Goal: Transaction & Acquisition: Purchase product/service

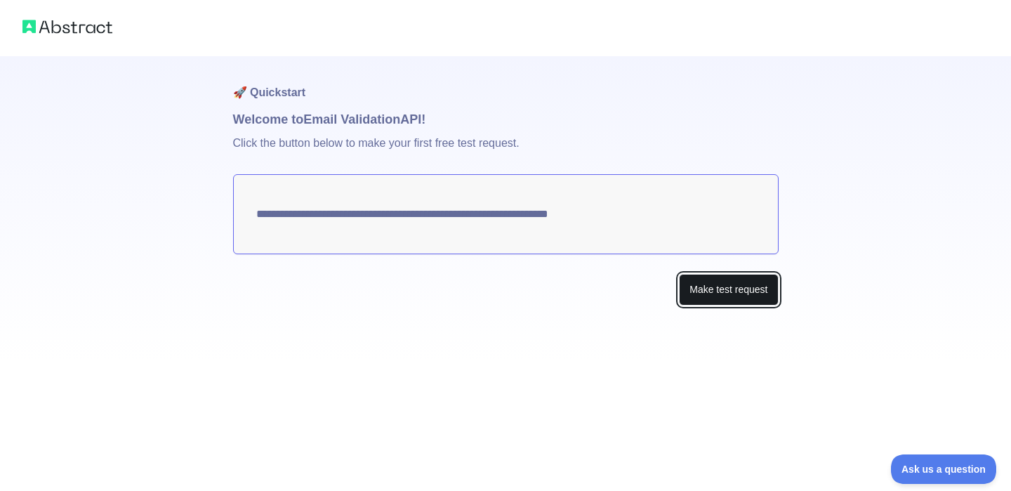
click at [719, 292] on button "Make test request" at bounding box center [728, 290] width 99 height 32
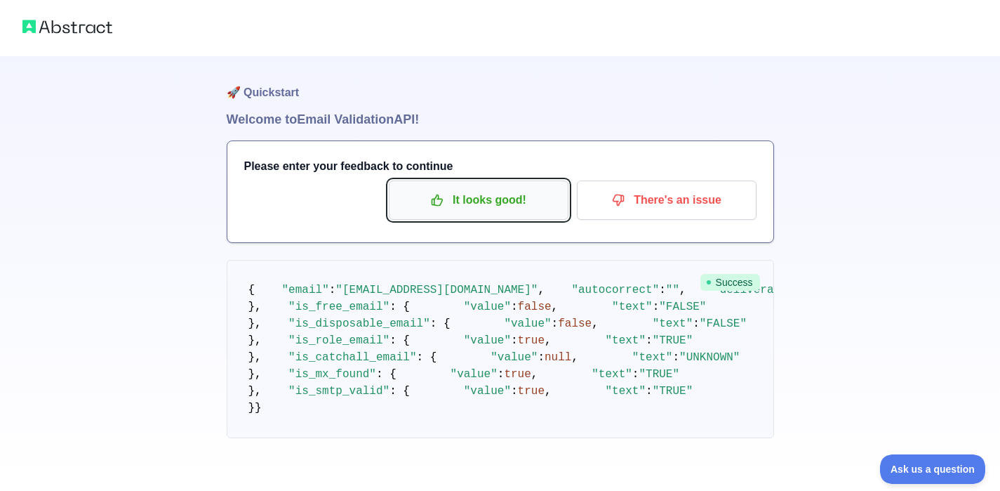
click at [490, 197] on p "It looks good!" at bounding box center [478, 200] width 159 height 24
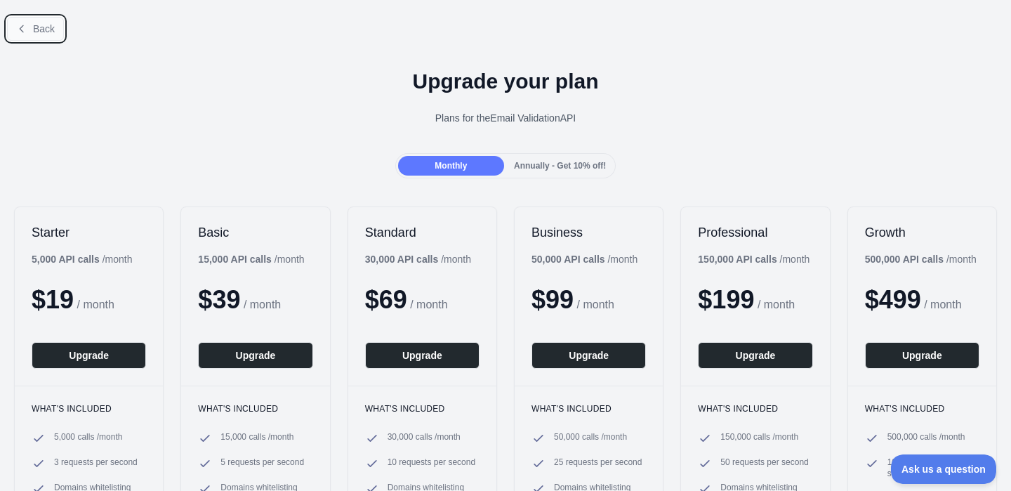
click at [46, 32] on span "Back" at bounding box center [44, 28] width 22 height 11
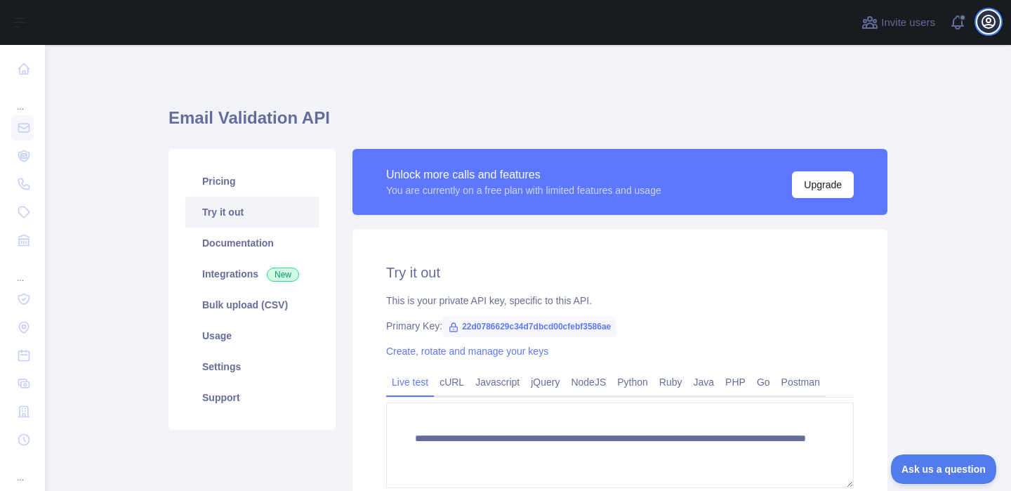
click at [985, 27] on icon "button" at bounding box center [988, 21] width 13 height 13
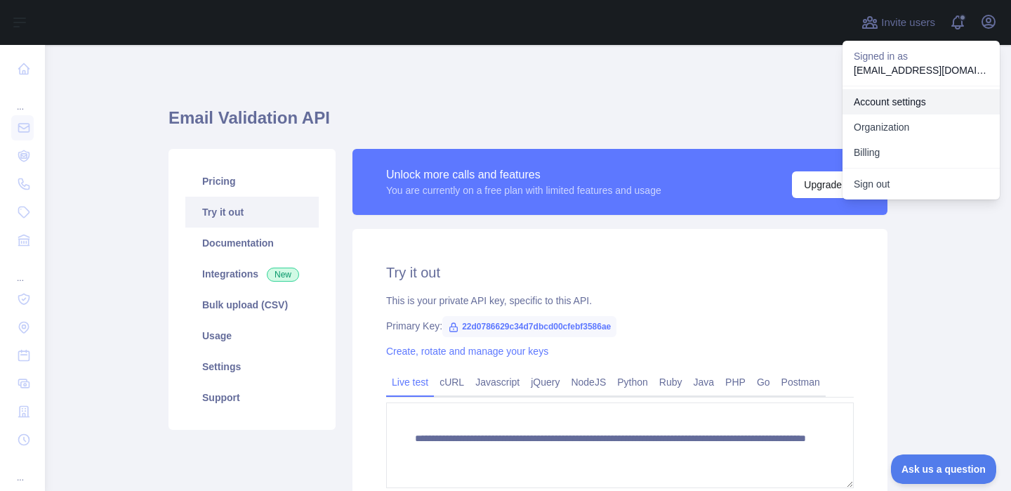
click at [889, 107] on link "Account settings" at bounding box center [920, 101] width 157 height 25
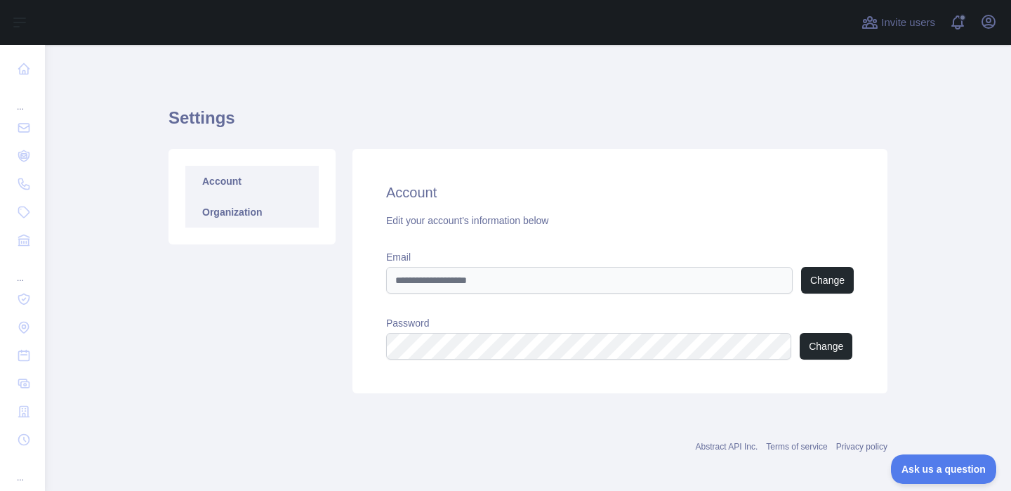
click at [235, 212] on link "Organization" at bounding box center [251, 212] width 133 height 31
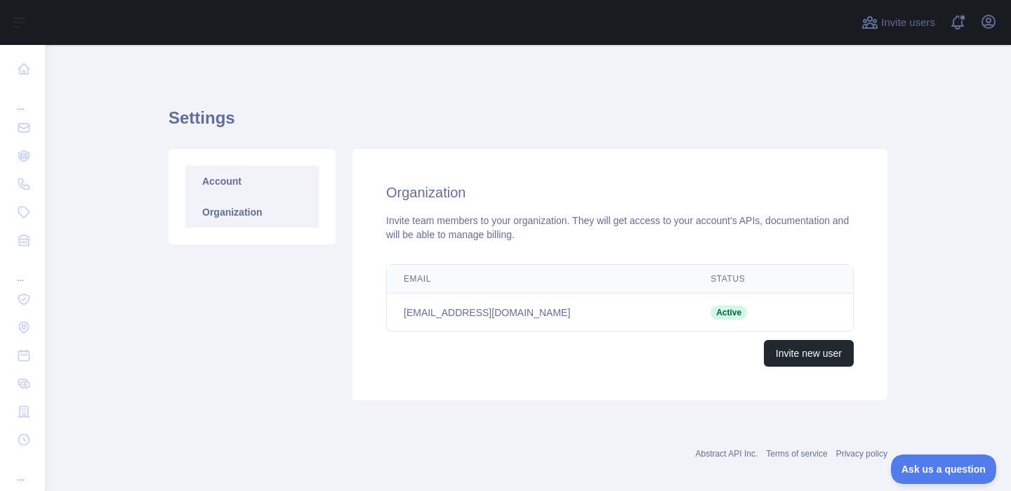
click at [222, 185] on link "Account" at bounding box center [251, 181] width 133 height 31
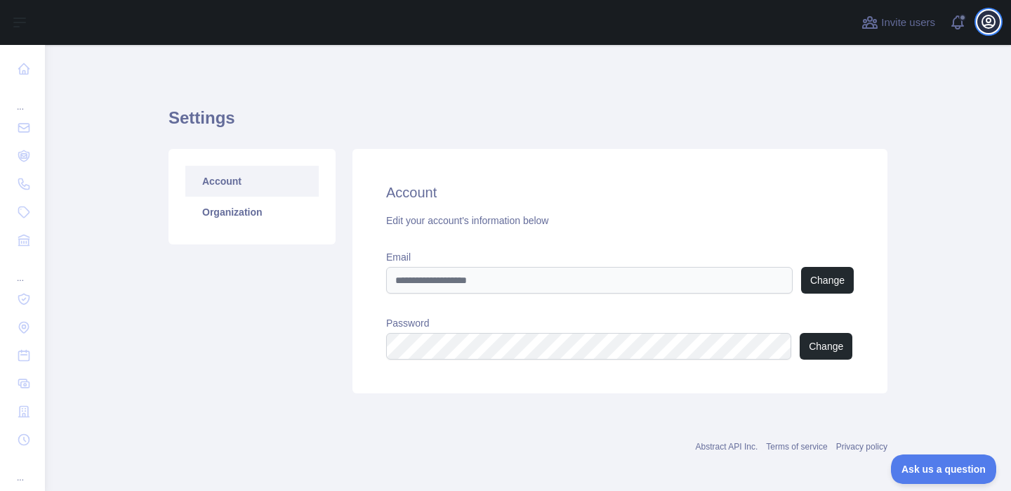
click at [985, 29] on icon "button" at bounding box center [988, 21] width 17 height 17
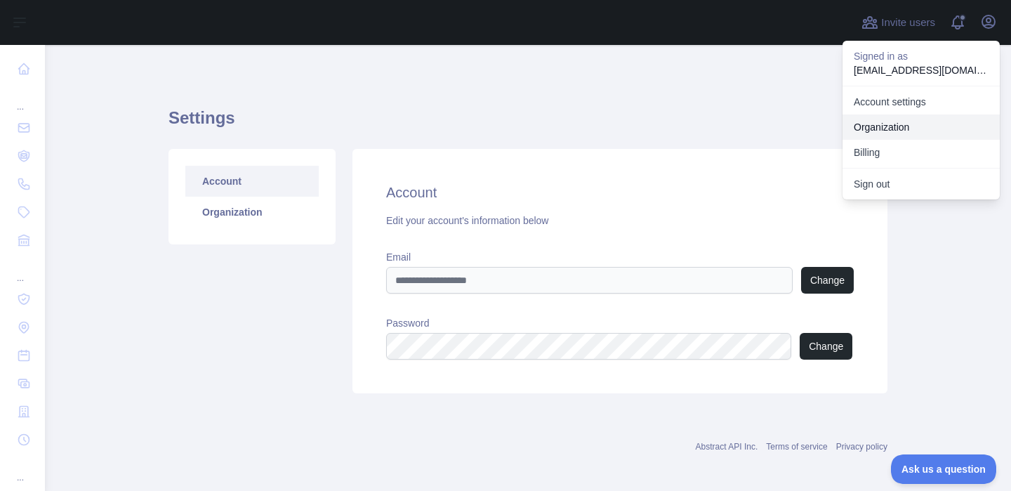
click at [884, 124] on link "Organization" at bounding box center [920, 126] width 157 height 25
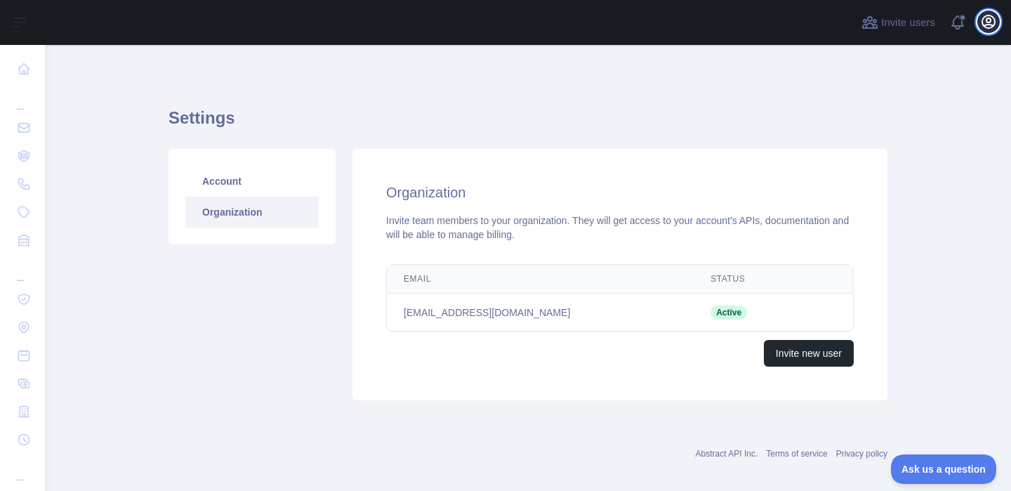
click at [990, 28] on icon "button" at bounding box center [988, 21] width 13 height 13
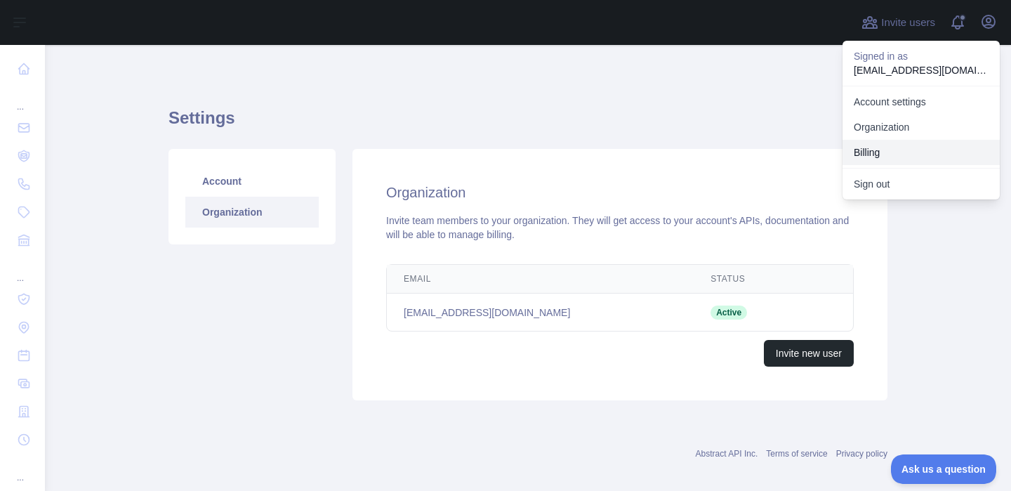
click at [884, 152] on button "Billing" at bounding box center [920, 152] width 157 height 25
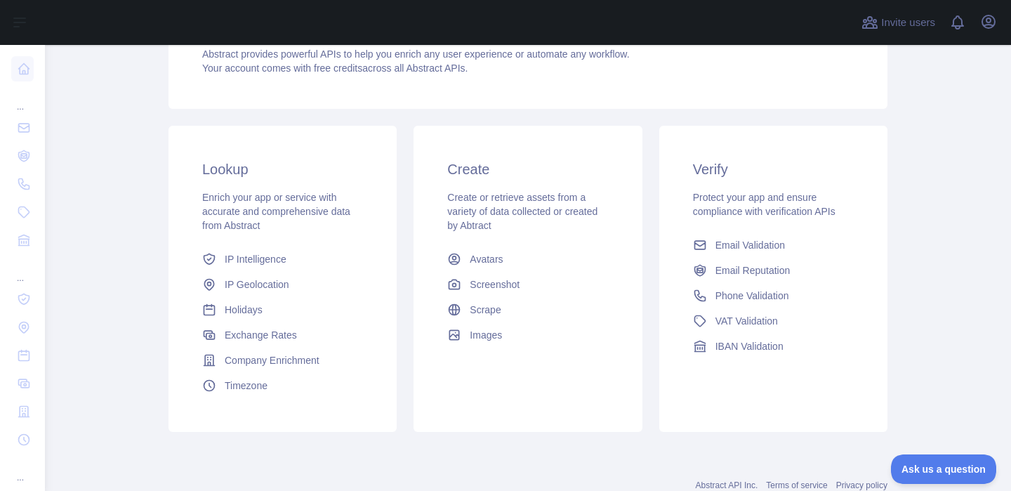
scroll to position [163, 0]
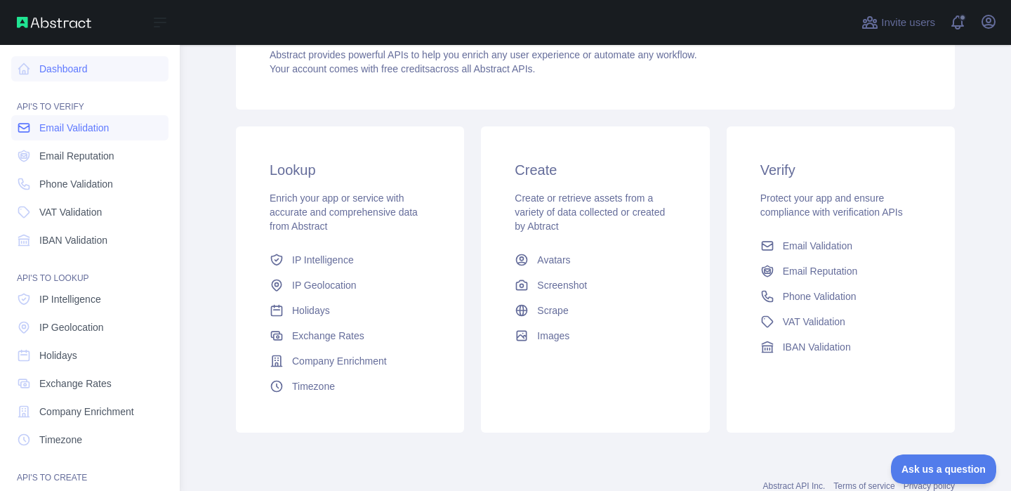
click at [72, 125] on span "Email Validation" at bounding box center [73, 128] width 69 height 14
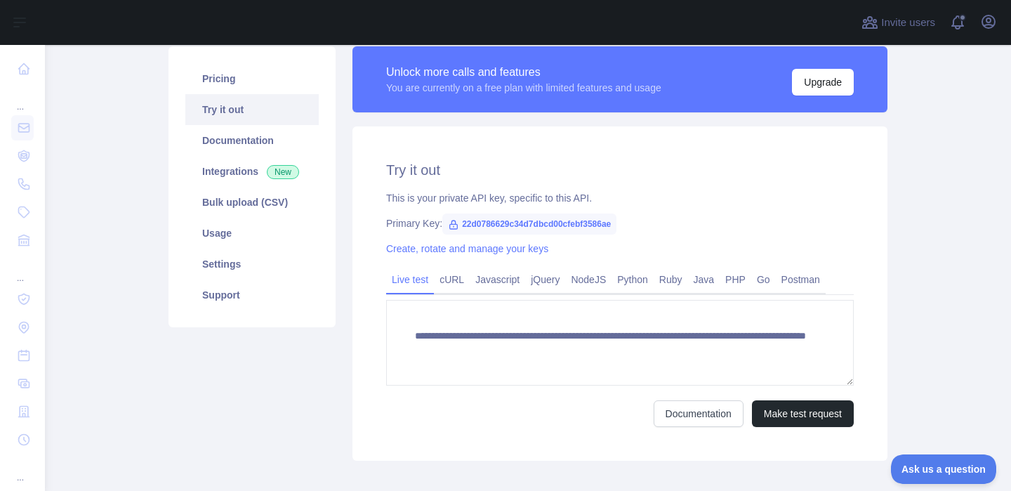
scroll to position [41, 0]
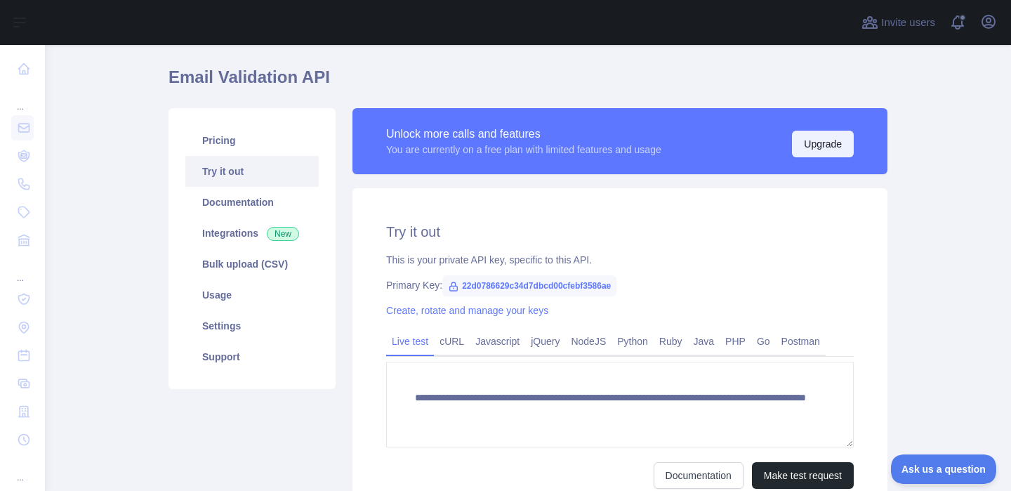
click at [803, 152] on button "Upgrade" at bounding box center [823, 144] width 62 height 27
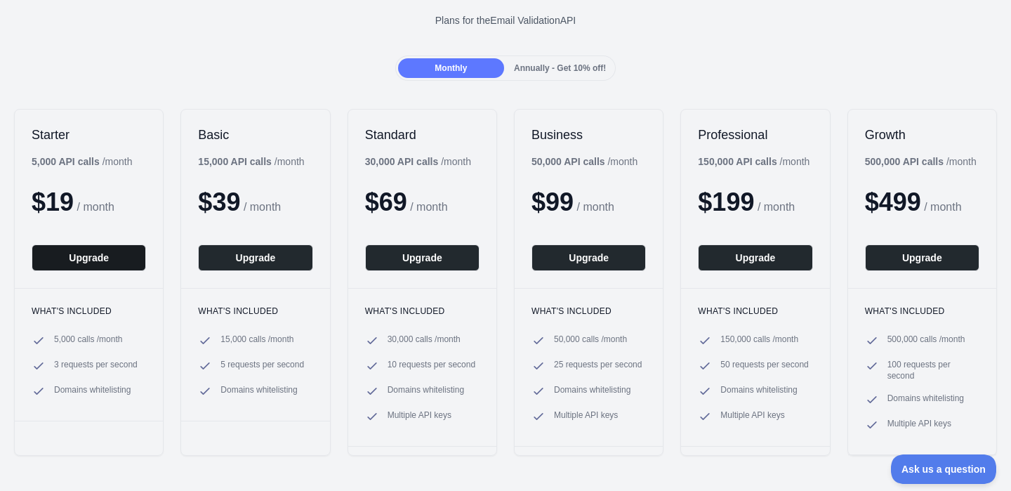
scroll to position [12, 0]
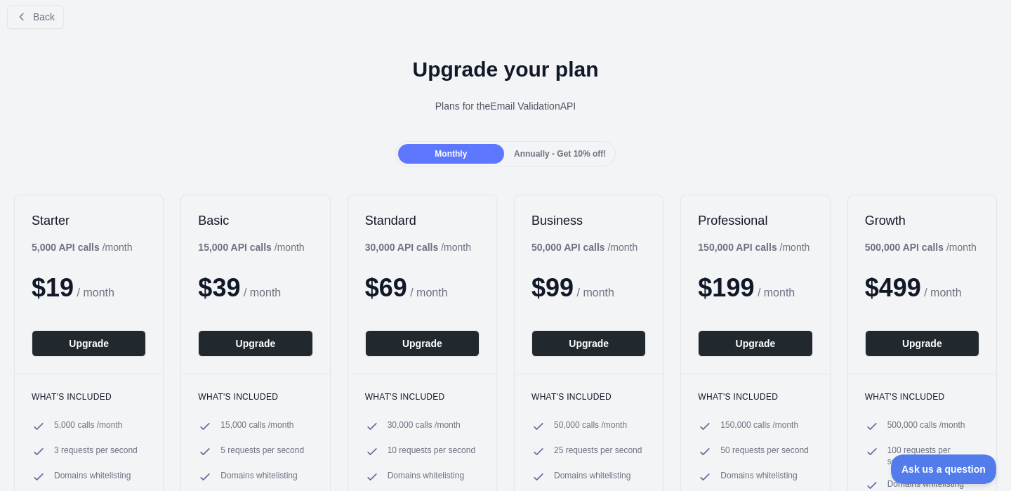
click at [564, 146] on div "Annually - Get 10% off!" at bounding box center [560, 154] width 106 height 20
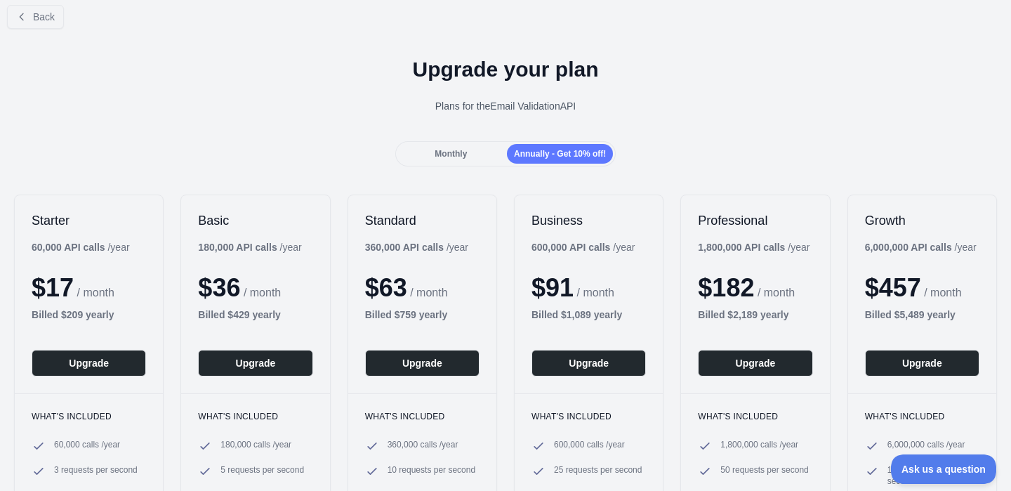
click at [468, 155] on div "Monthly" at bounding box center [451, 154] width 106 height 20
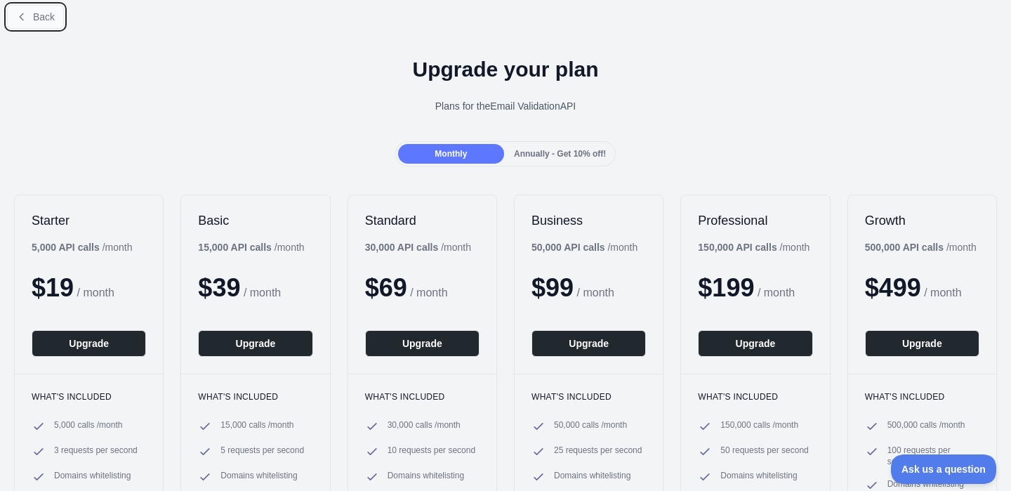
click at [27, 13] on icon at bounding box center [21, 16] width 11 height 11
